Goal: Information Seeking & Learning: Find specific fact

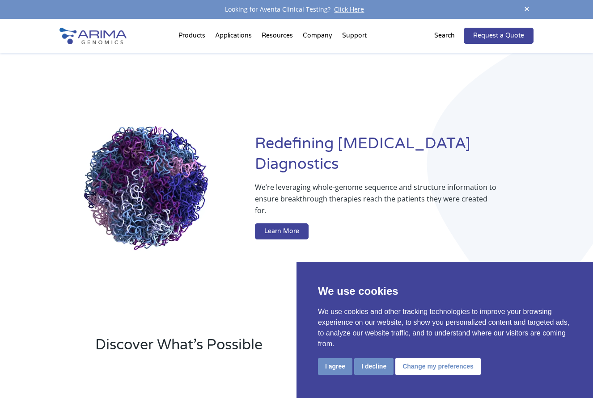
click at [337, 369] on button "I agree" at bounding box center [335, 366] width 34 height 17
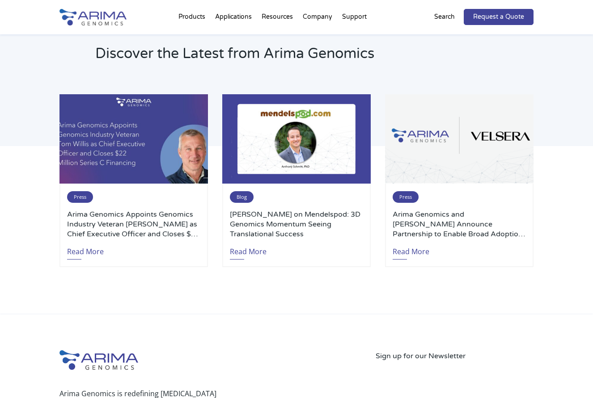
scroll to position [1883, 0]
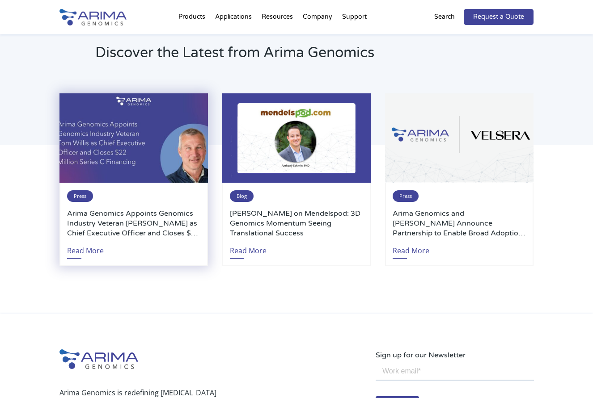
click at [163, 209] on h3 "Arima Genomics Appoints Genomics Industry Veteran [PERSON_NAME] as Chief Execut…" at bounding box center [133, 223] width 133 height 29
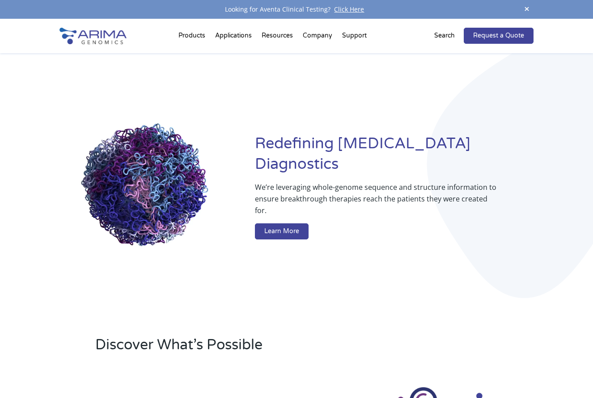
scroll to position [0, 0]
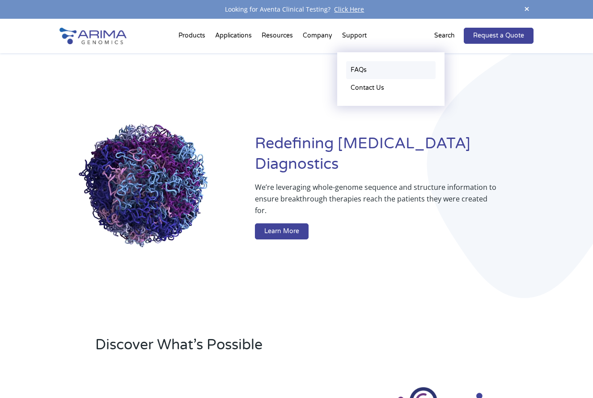
click at [354, 68] on link "FAQs" at bounding box center [390, 70] width 89 height 18
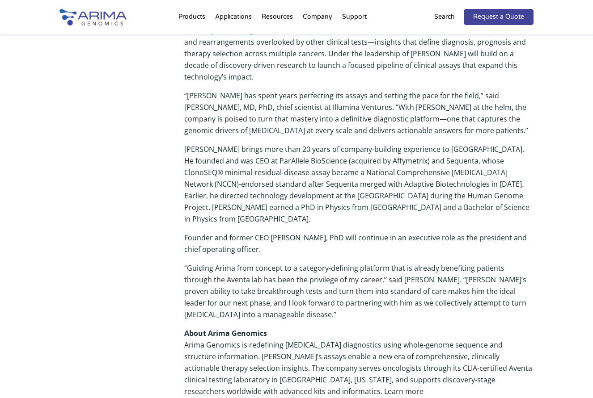
scroll to position [454, 0]
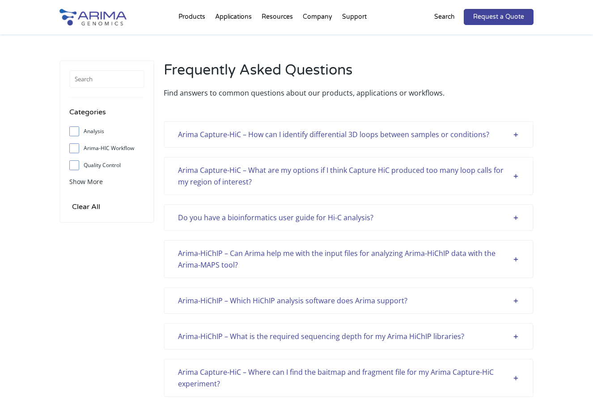
click at [516, 218] on div "Do you have a bioinformatics user guide for Hi-C analysis?" at bounding box center [348, 218] width 341 height 12
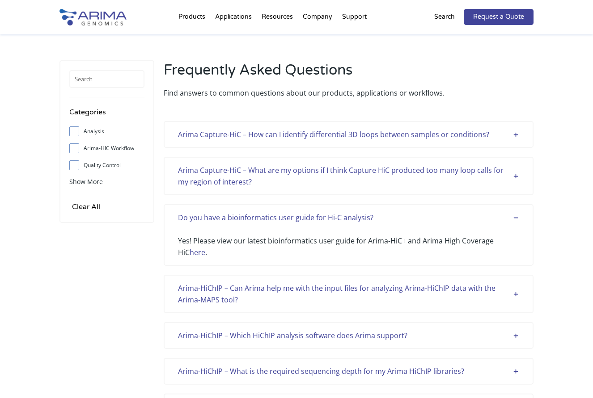
click at [513, 217] on div "Do you have a bioinformatics user guide for Hi-C analysis?" at bounding box center [348, 218] width 341 height 12
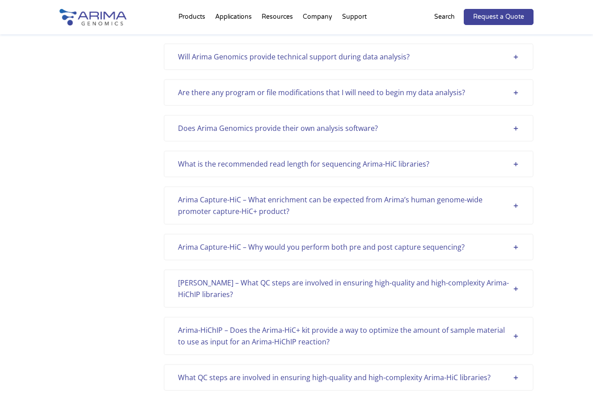
scroll to position [483, 0]
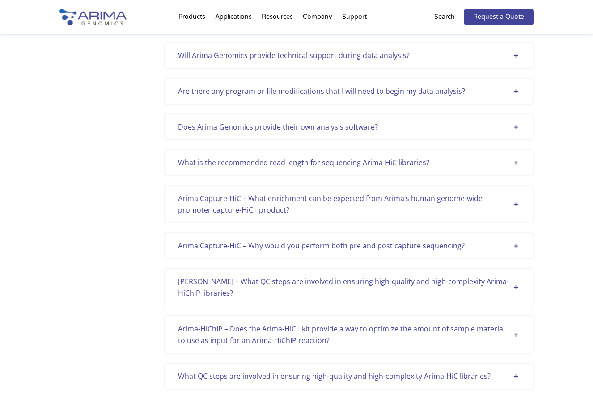
click at [513, 128] on div "Does Arima Genomics provide their own analysis software?" at bounding box center [348, 127] width 341 height 12
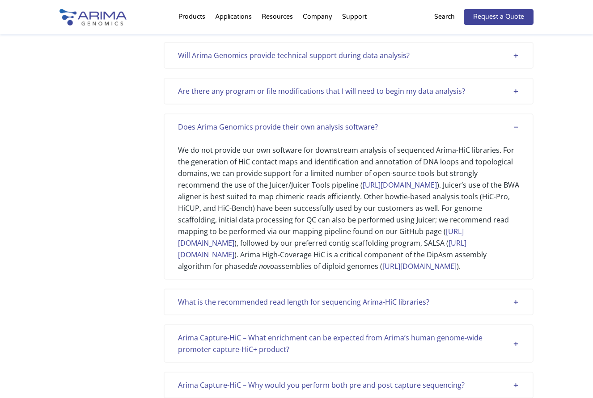
click at [513, 125] on div "Does Arima Genomics provide their own analysis software?" at bounding box center [348, 127] width 341 height 12
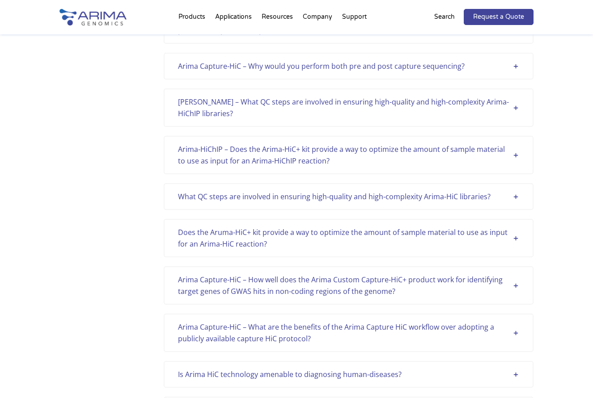
scroll to position [667, 0]
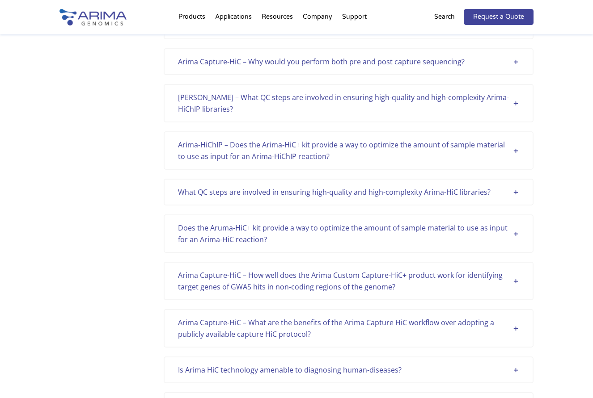
click at [516, 235] on div "Does the Aruma-HiC+ kit provide a way to optimize the amount of sample material…" at bounding box center [348, 233] width 341 height 23
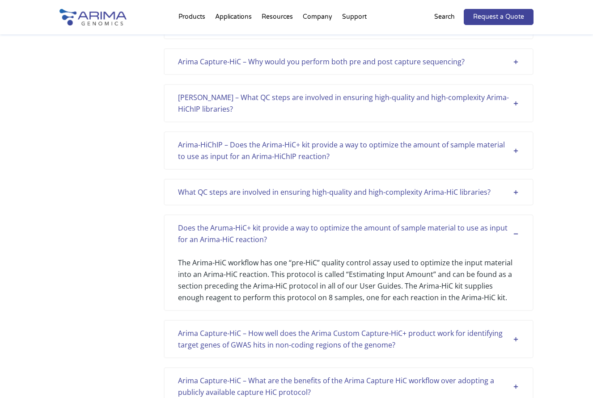
click at [514, 231] on div "Does the Aruma-HiC+ kit provide a way to optimize the amount of sample material…" at bounding box center [348, 233] width 341 height 23
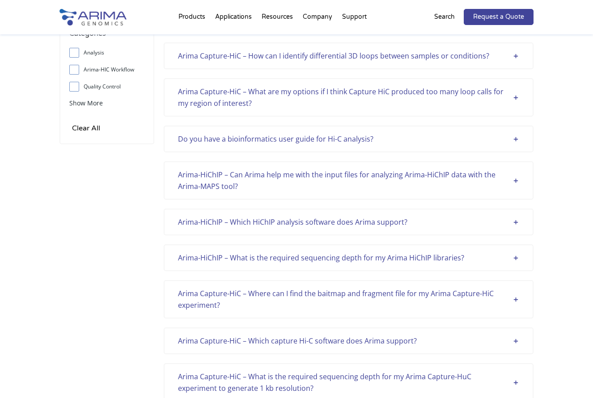
scroll to position [75, 0]
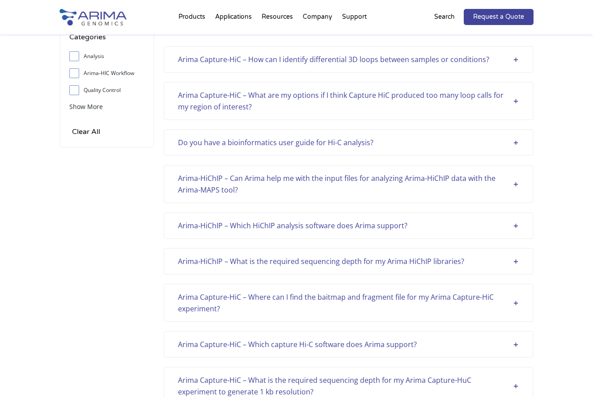
click at [516, 225] on div "Arima-HiChIP – Which HiChIP analysis software does Arima support?" at bounding box center [348, 226] width 341 height 12
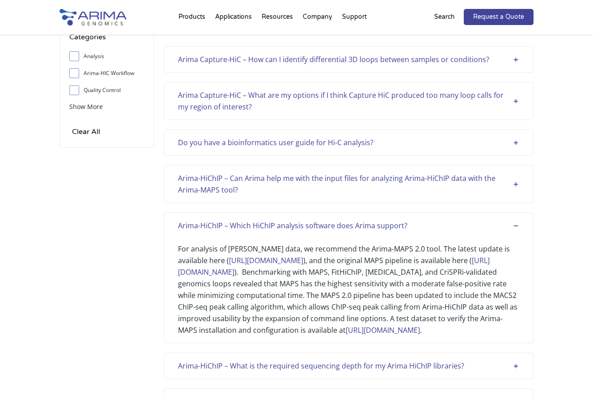
click at [516, 226] on div "Arima-HiChIP – Which HiChIP analysis software does Arima support?" at bounding box center [348, 226] width 341 height 12
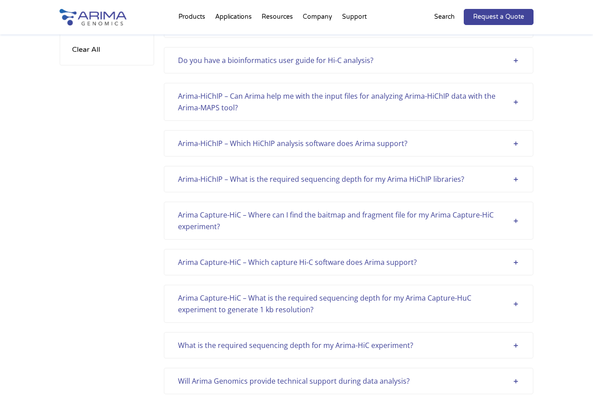
scroll to position [169, 0]
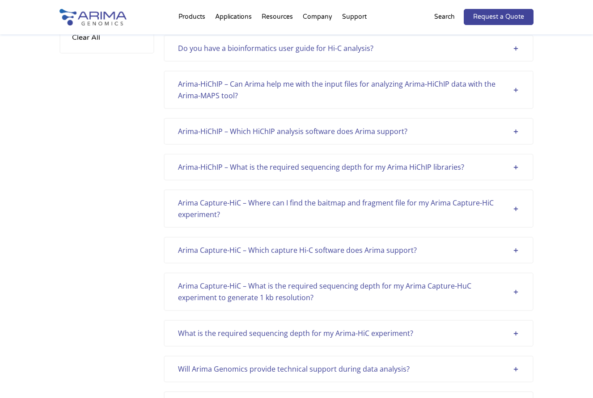
click at [515, 248] on div "Arima Capture-HiC – Which capture Hi-C software does Arima support?" at bounding box center [348, 250] width 341 height 12
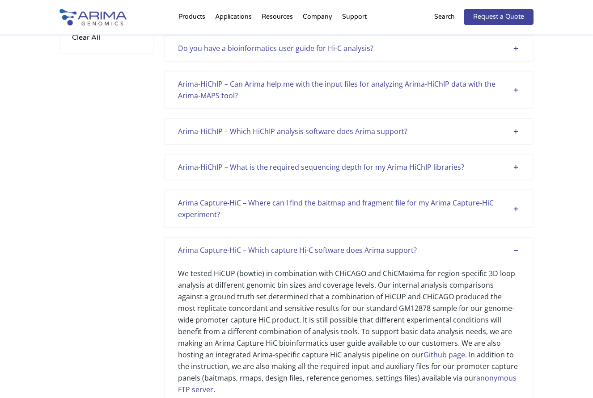
click at [515, 248] on div "Arima Capture-HiC – Which capture Hi-C software does Arima support?" at bounding box center [348, 250] width 341 height 12
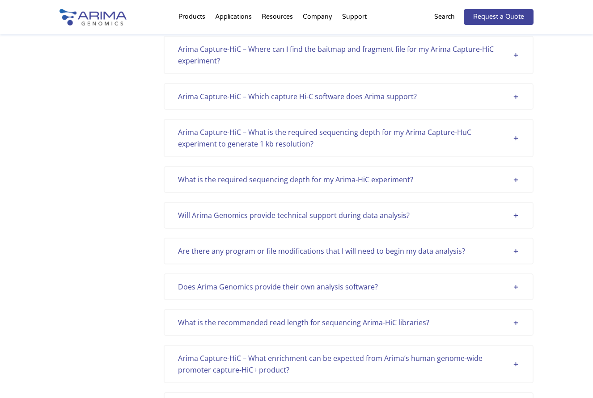
scroll to position [333, 0]
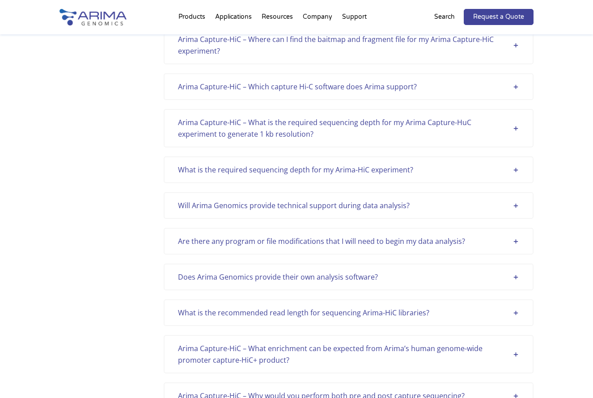
click at [516, 277] on div "Does Arima Genomics provide their own analysis software?" at bounding box center [348, 277] width 341 height 12
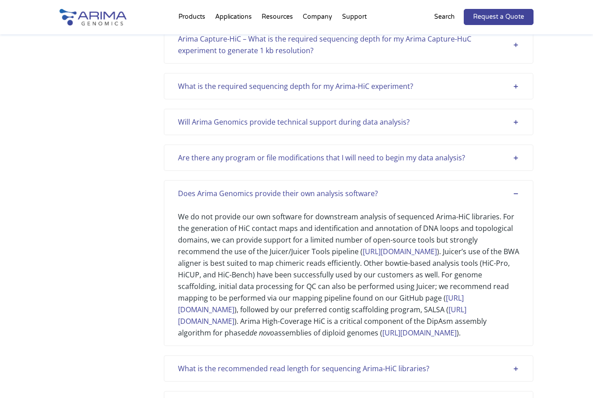
scroll to position [415, 0]
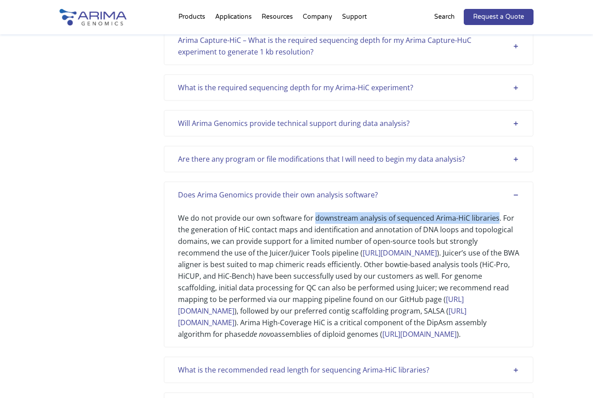
drag, startPoint x: 313, startPoint y: 219, endPoint x: 493, endPoint y: 220, distance: 180.1
click at [493, 220] on div "We do not provide our own software for downstream analysis of sequenced Arima-H…" at bounding box center [348, 270] width 341 height 139
copy div "downstream analysis of sequenced Arima-HiC libraries"
